Goal: Task Accomplishment & Management: Use online tool/utility

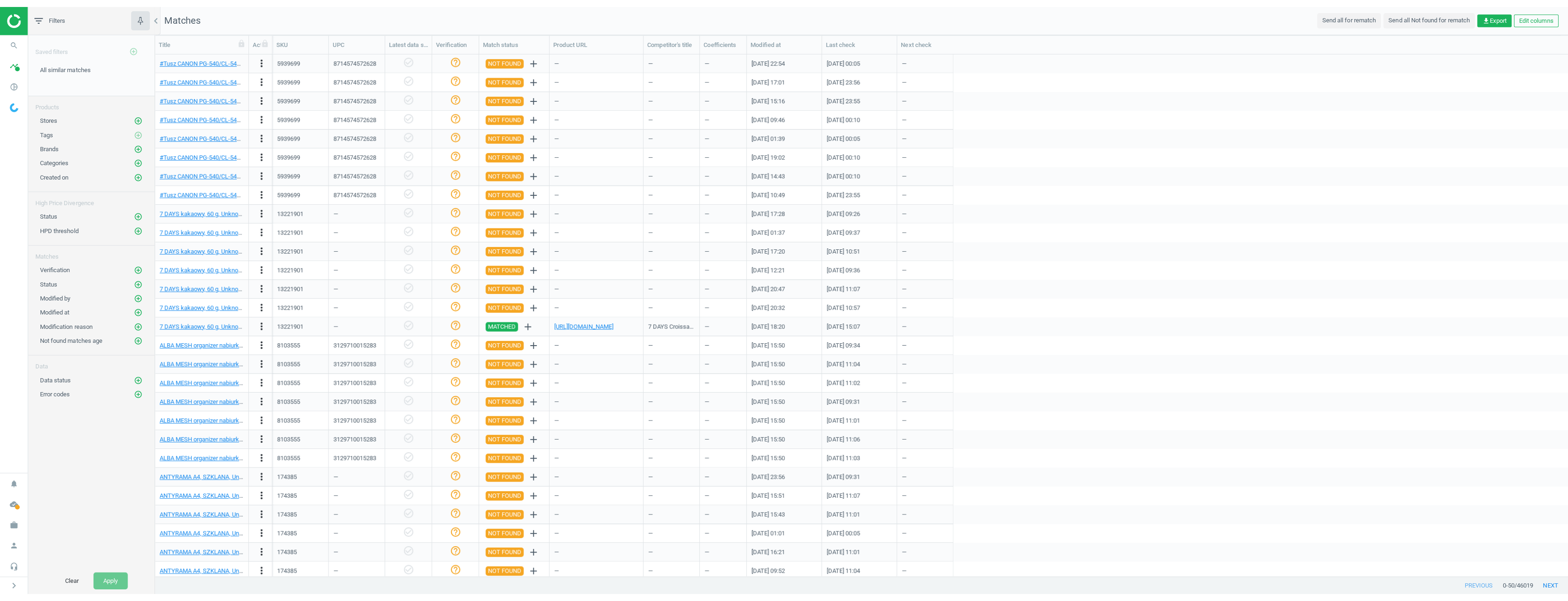
scroll to position [529, 1408]
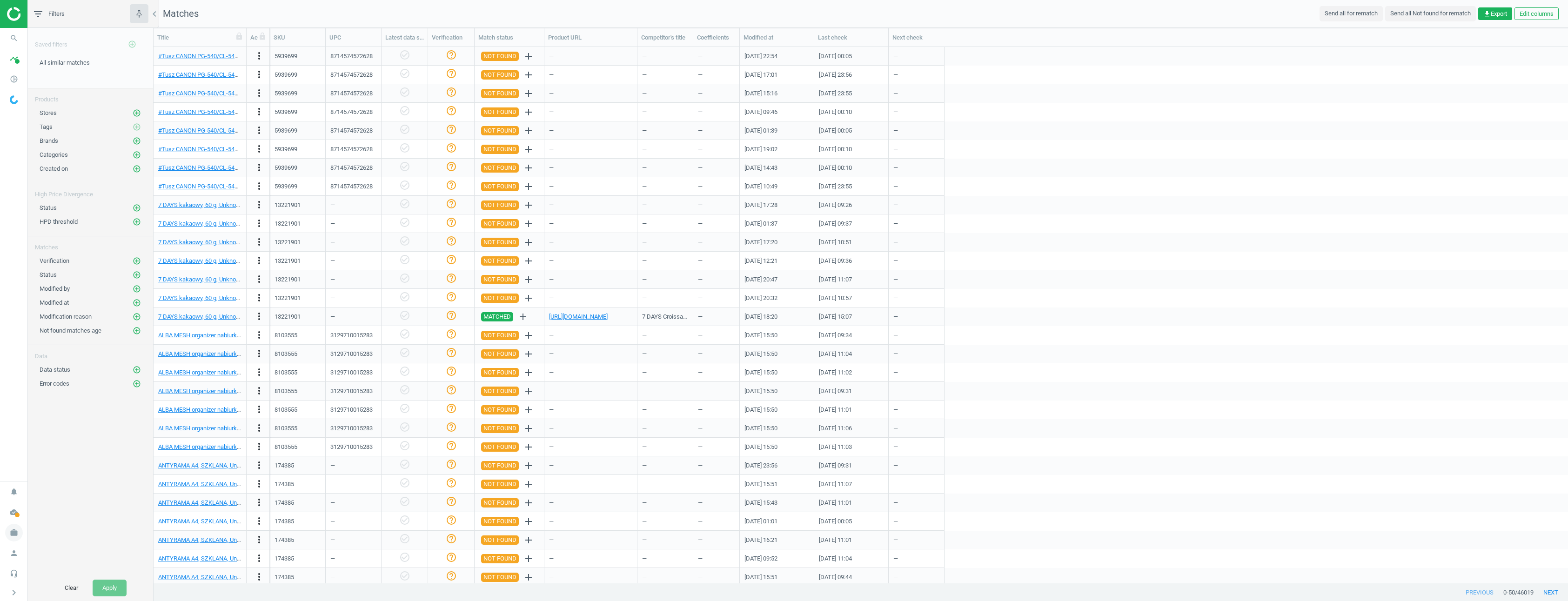
click at [16, 533] on icon "work" at bounding box center [14, 532] width 18 height 18
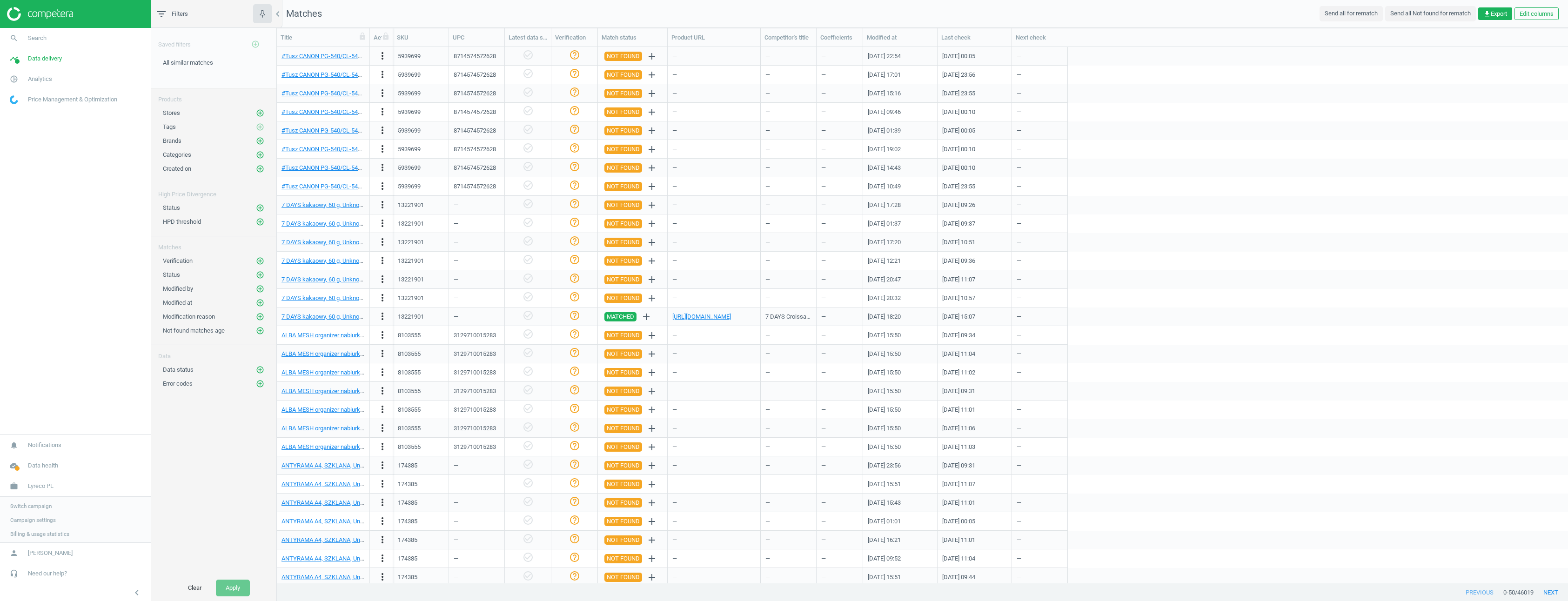
scroll to position [529, 1284]
click at [44, 503] on span "Switch campaign" at bounding box center [31, 505] width 42 height 8
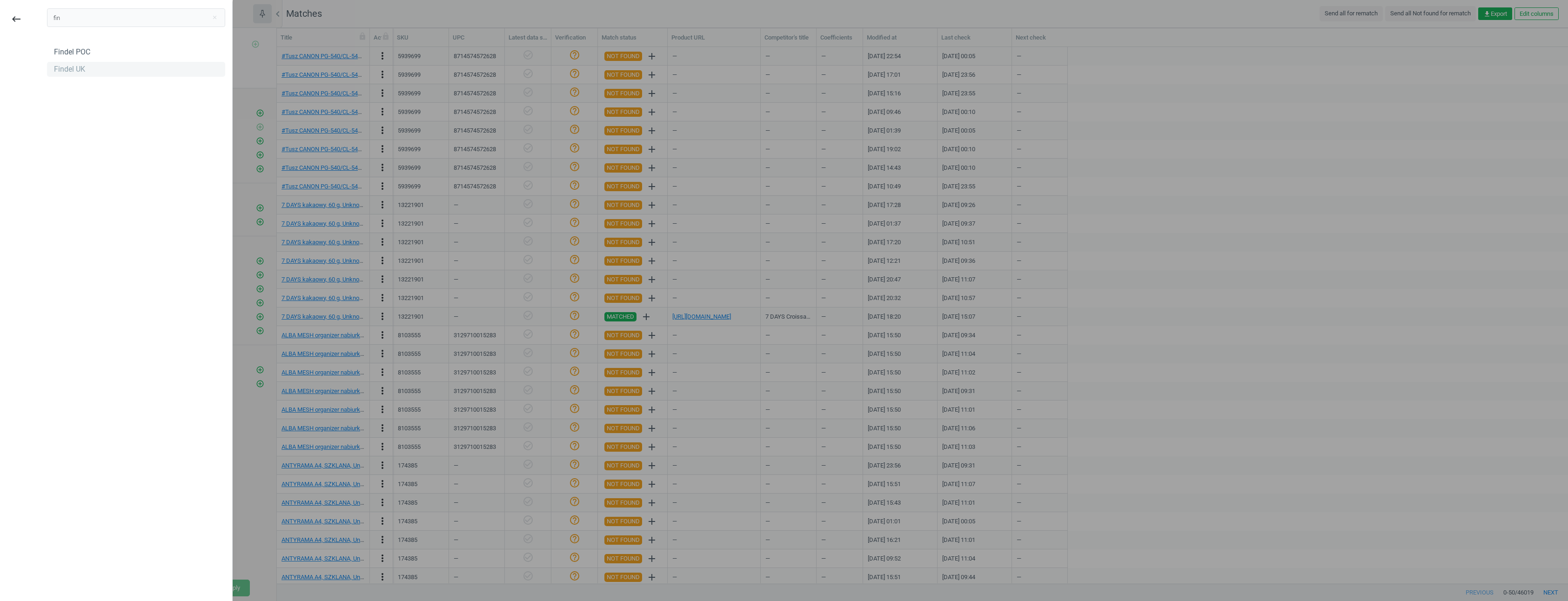
type input "fin"
click at [88, 74] on div "Findel UK" at bounding box center [136, 70] width 178 height 15
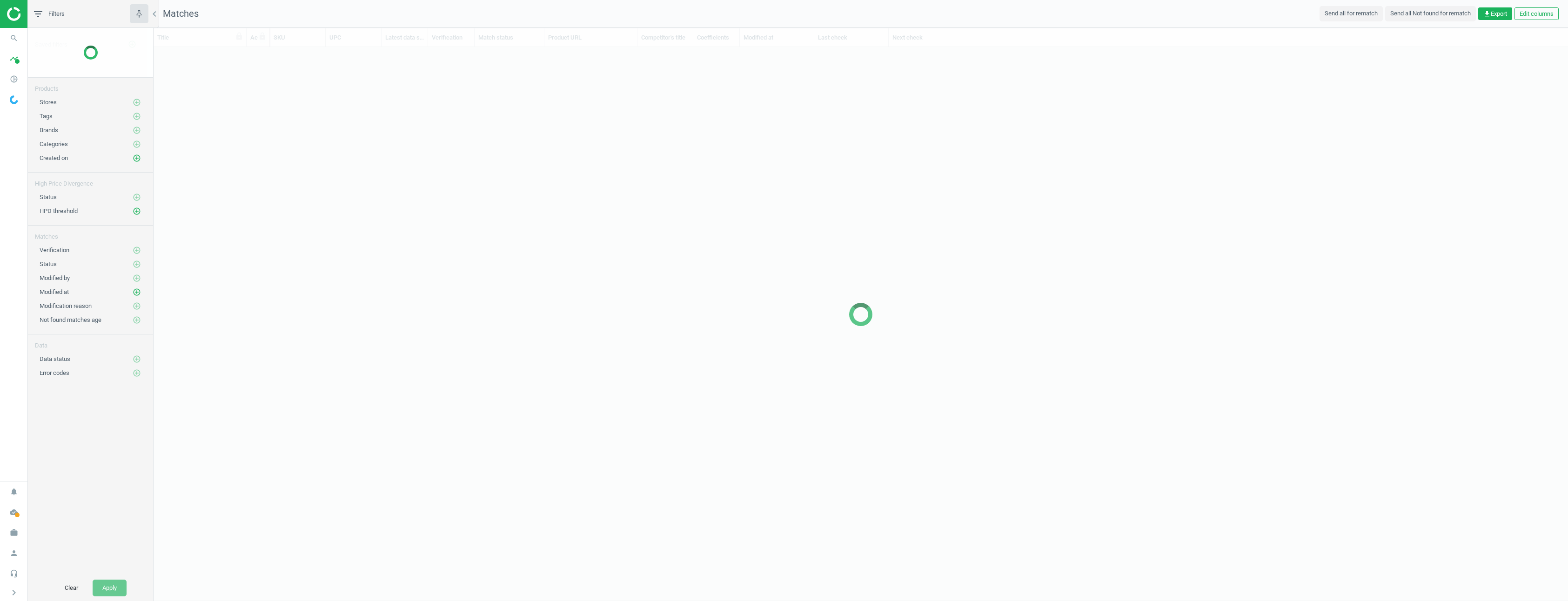
scroll to position [529, 1408]
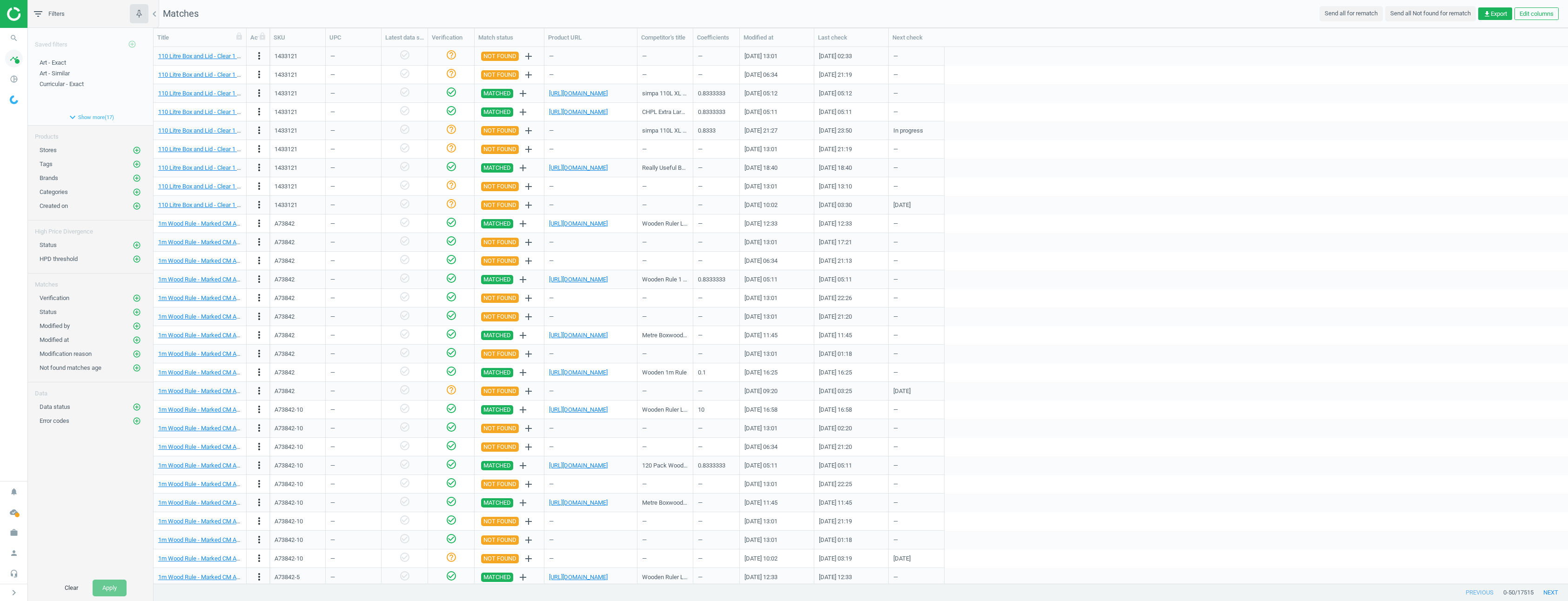
click at [15, 61] on span at bounding box center [17, 61] width 5 height 5
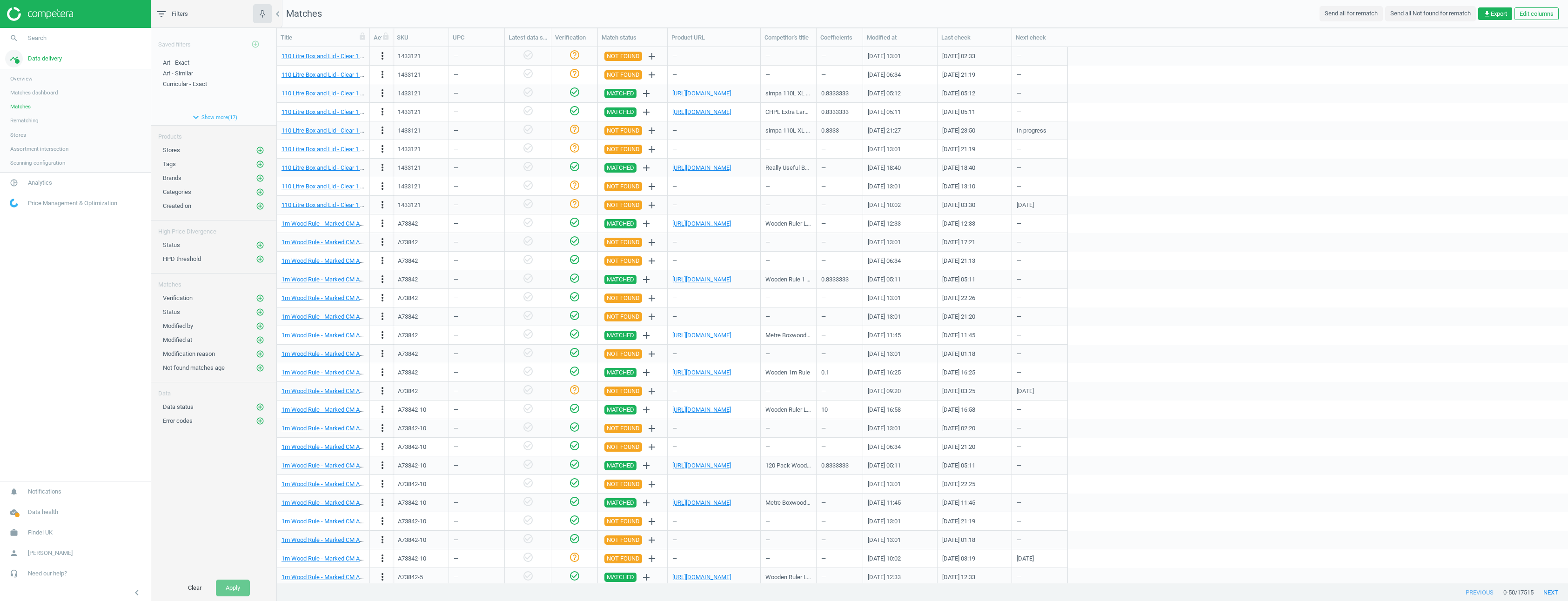
scroll to position [529, 1284]
click at [33, 179] on span "Analytics" at bounding box center [40, 183] width 24 height 8
click at [29, 113] on span "Products" at bounding box center [21, 113] width 22 height 8
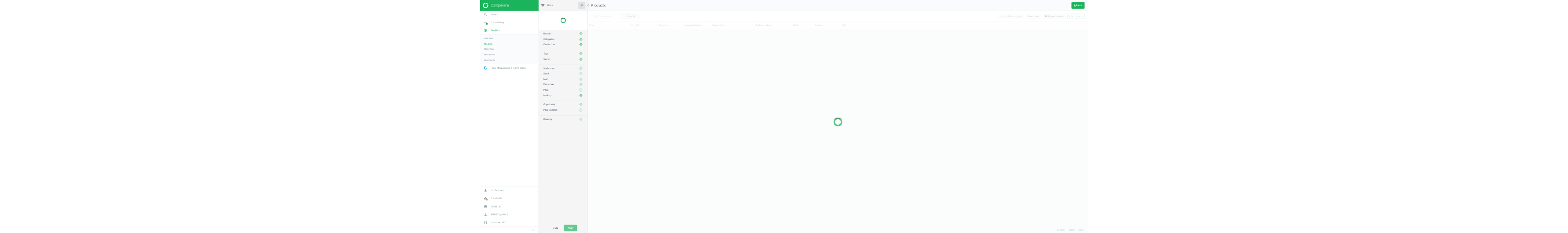
scroll to position [502, 1284]
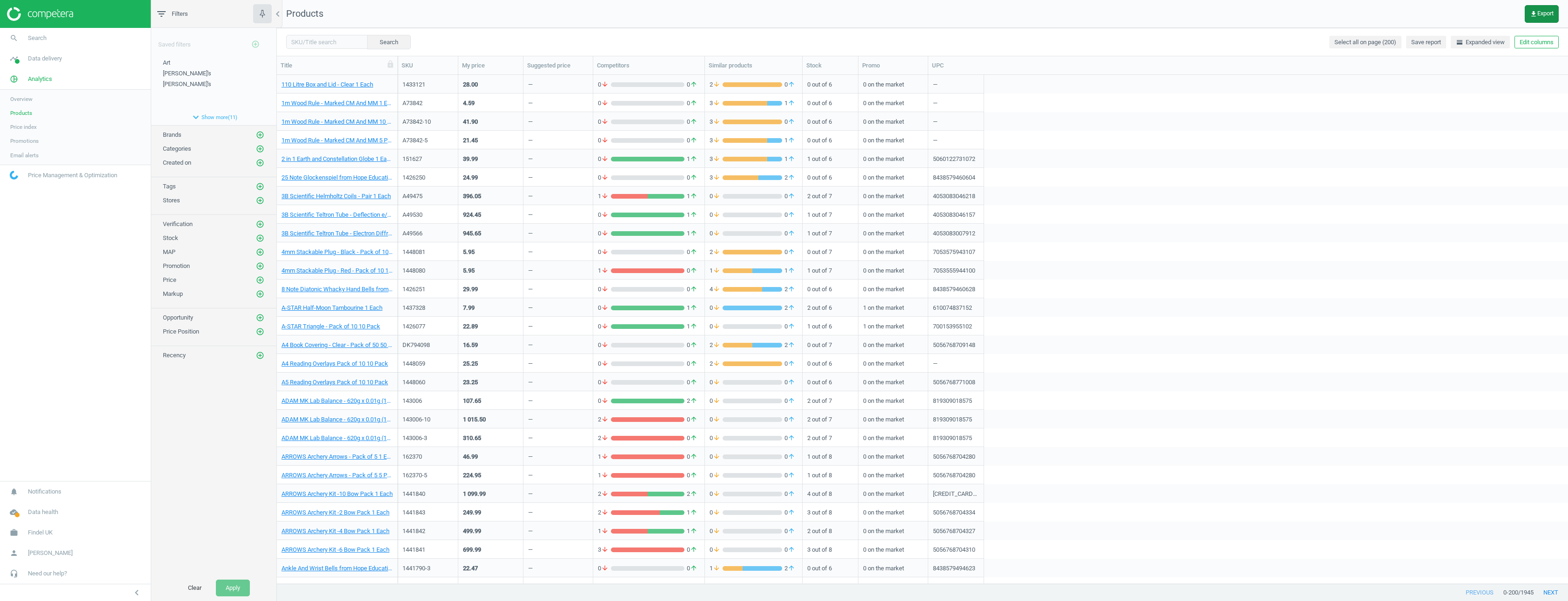
click at [1539, 9] on button "get_app Export" at bounding box center [1541, 14] width 34 height 18
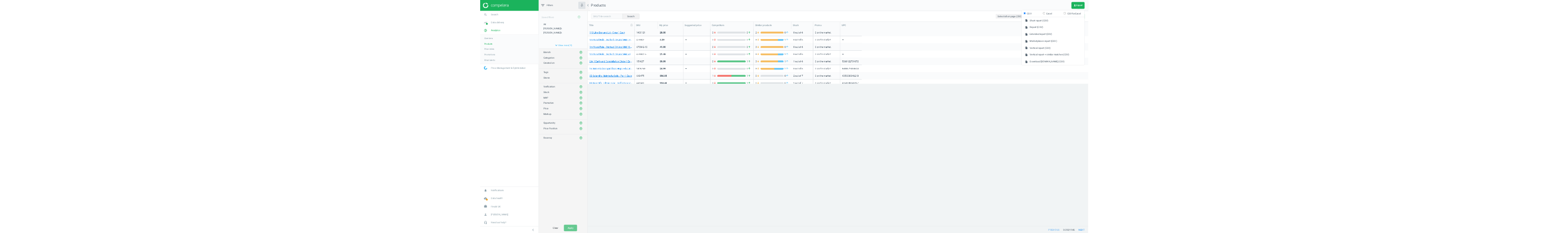
scroll to position [134, 1284]
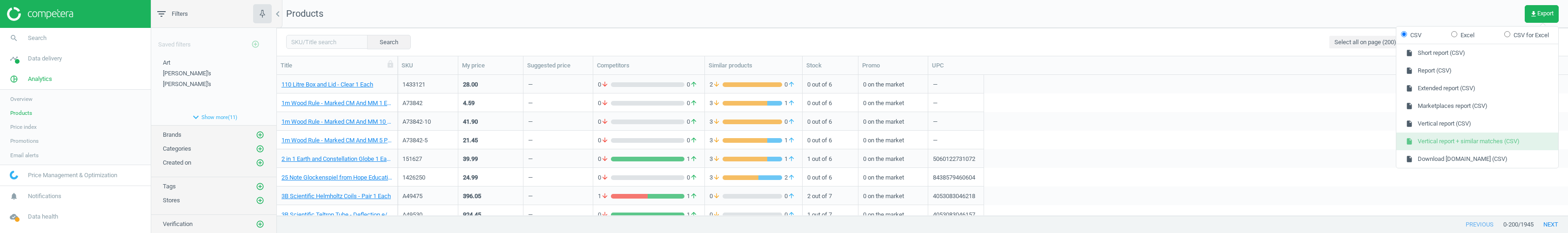
click at [1491, 144] on button "insert_drive_file Vertical report + similar matches (CSV)" at bounding box center [1477, 141] width 162 height 18
